Goal: Check status: Check status

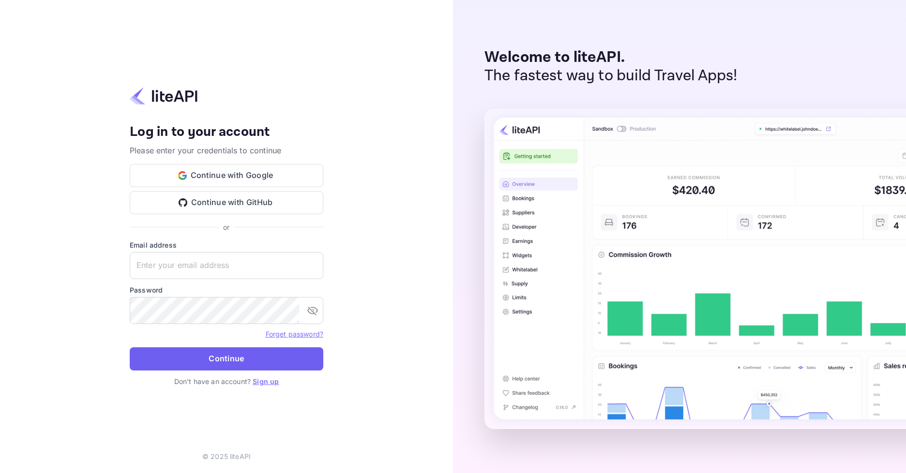
type input "[EMAIL_ADDRESS][DOMAIN_NAME]"
click at [190, 361] on button "Continue" at bounding box center [226, 358] width 193 height 23
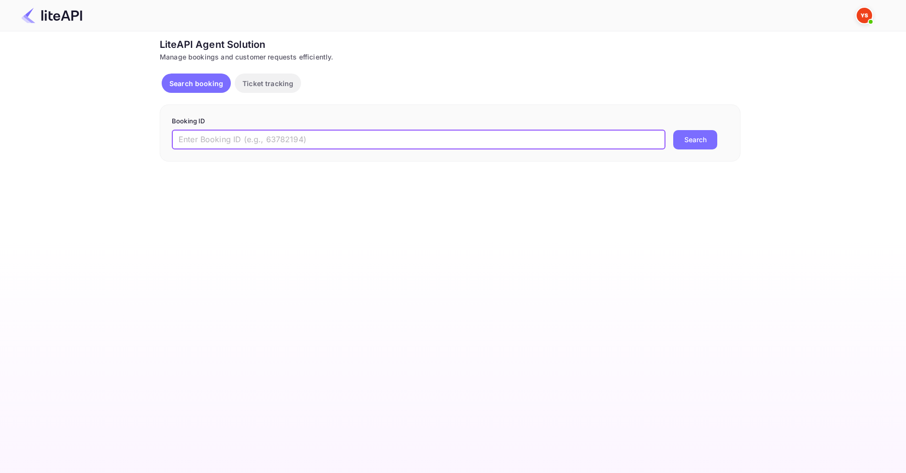
click at [341, 142] on input "text" at bounding box center [418, 139] width 493 height 19
paste input "8841965"
type input "8841965"
click at [689, 136] on button "Search" at bounding box center [695, 139] width 44 height 19
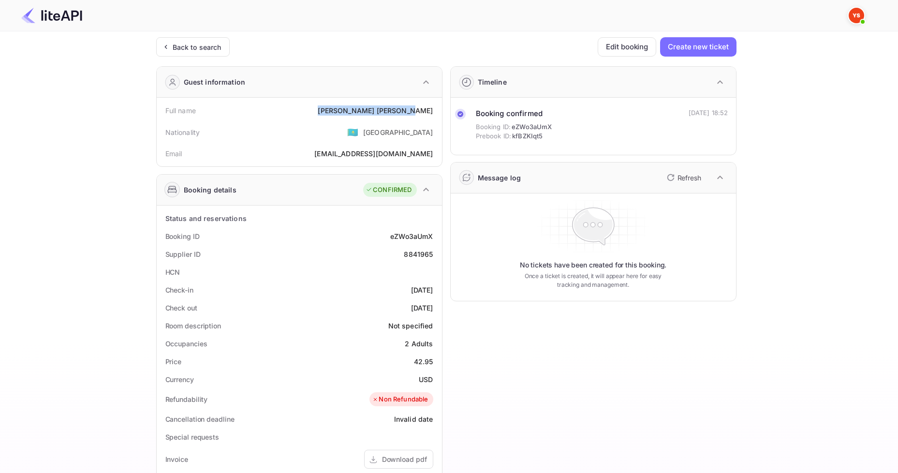
drag, startPoint x: 365, startPoint y: 114, endPoint x: 437, endPoint y: 105, distance: 72.1
click at [437, 105] on div "Full name [PERSON_NAME]" at bounding box center [300, 111] width 278 height 18
copy div "[PERSON_NAME]"
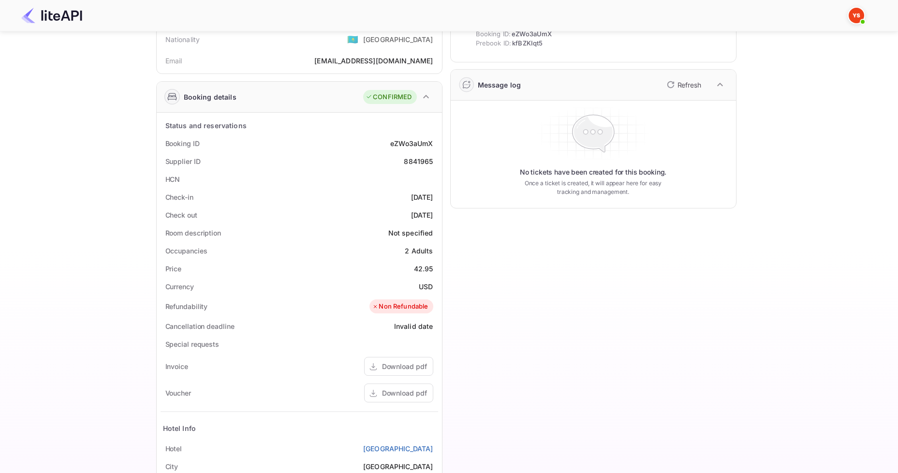
scroll to position [97, 0]
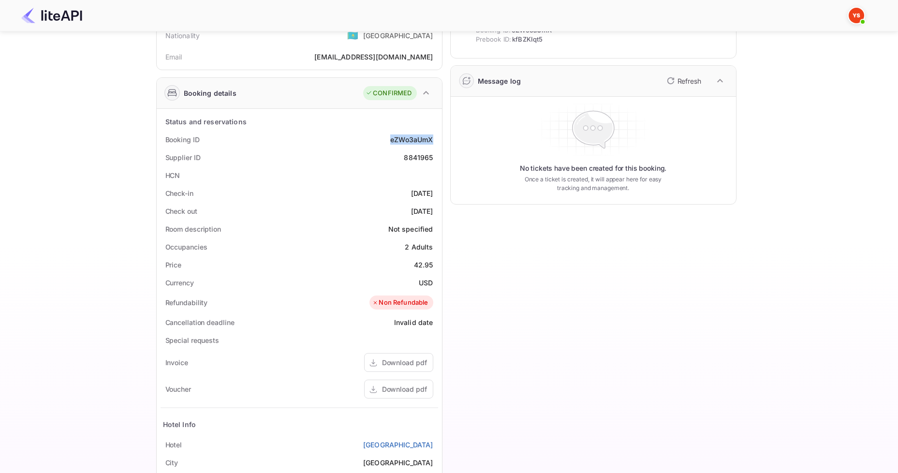
drag, startPoint x: 388, startPoint y: 134, endPoint x: 431, endPoint y: 137, distance: 42.6
click at [431, 137] on div "Booking ID eZWo3aUmX" at bounding box center [300, 140] width 278 height 18
click at [424, 176] on div "HCN" at bounding box center [300, 175] width 278 height 18
click at [407, 162] on div "8841965" at bounding box center [418, 157] width 29 height 10
drag, startPoint x: 410, startPoint y: 263, endPoint x: 438, endPoint y: 262, distance: 28.1
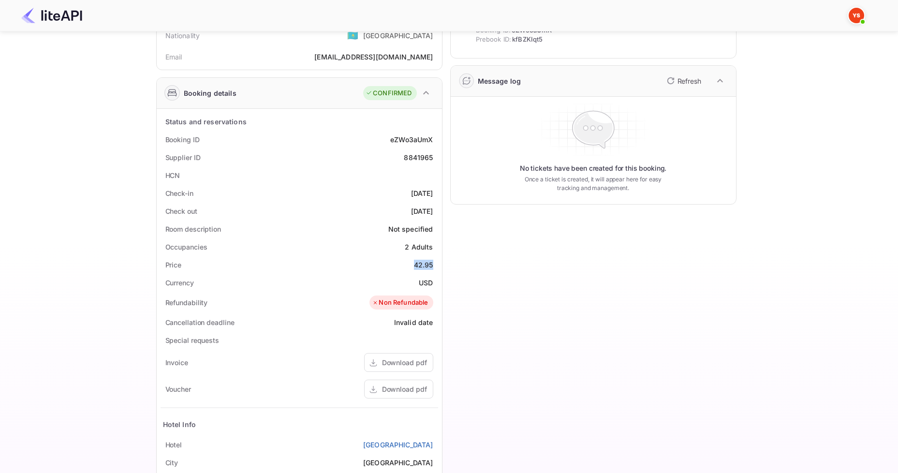
click at [438, 262] on div "Price 42.95" at bounding box center [300, 265] width 278 height 18
copy div "42.95"
